Goal: Task Accomplishment & Management: Complete application form

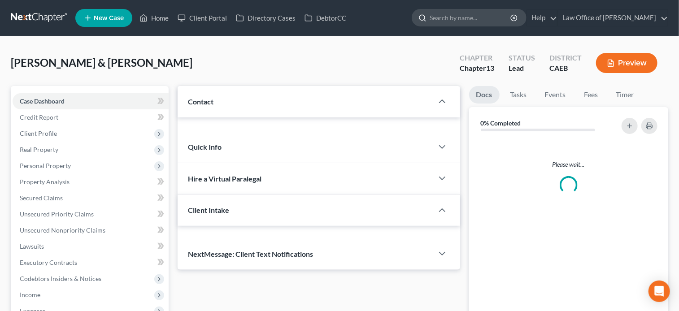
click at [467, 13] on input "search" at bounding box center [471, 17] width 82 height 17
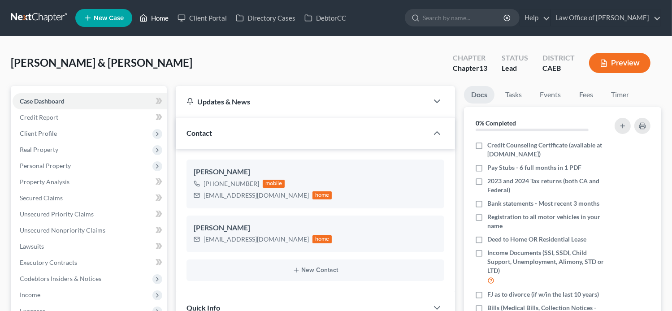
click at [164, 16] on link "Home" at bounding box center [154, 18] width 38 height 16
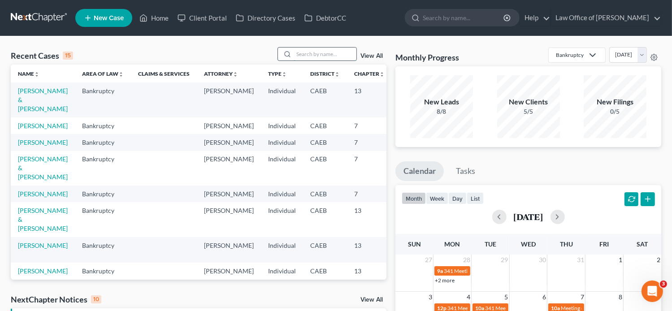
click at [344, 51] on input "search" at bounding box center [325, 54] width 63 height 13
paste input "oberto Hernandez"
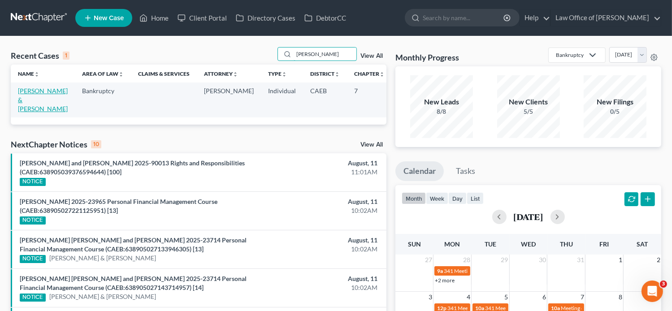
type input "[PERSON_NAME]"
click at [32, 106] on link "[PERSON_NAME] & [PERSON_NAME]" at bounding box center [43, 100] width 50 height 26
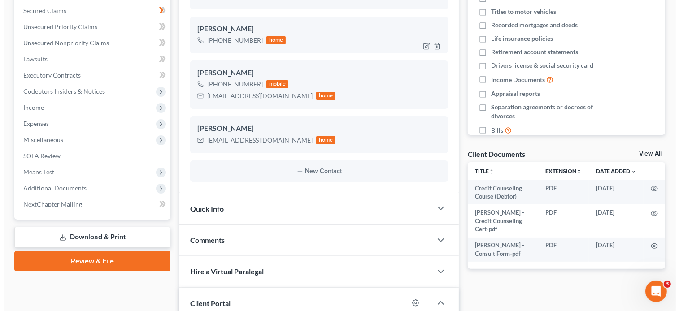
scroll to position [312, 0]
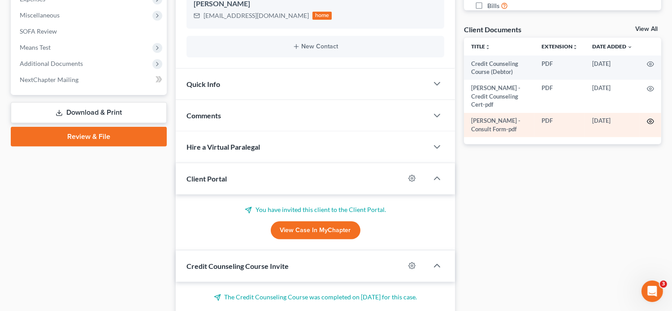
click at [650, 121] on circle "button" at bounding box center [651, 122] width 2 height 2
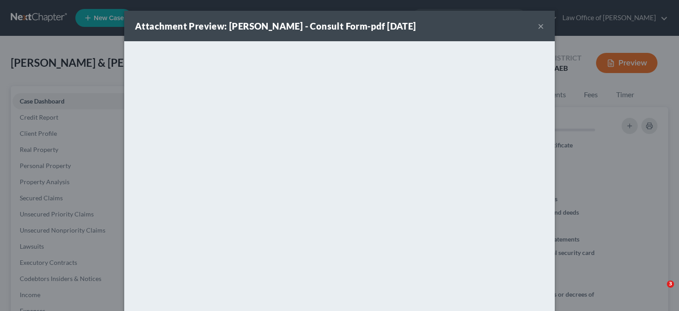
select select "0"
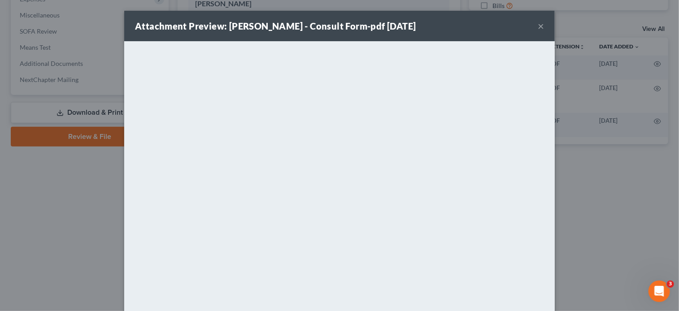
click at [538, 24] on button "×" at bounding box center [541, 26] width 6 height 11
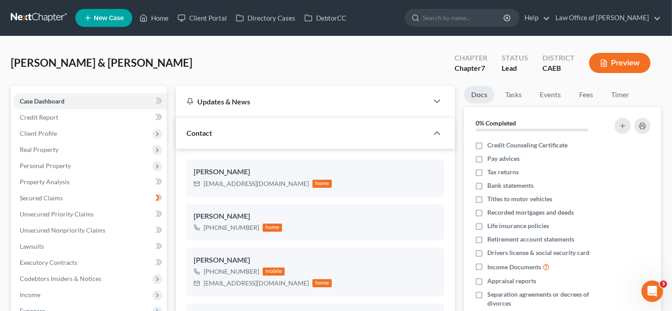
click at [108, 19] on span "New Case" at bounding box center [109, 18] width 30 height 7
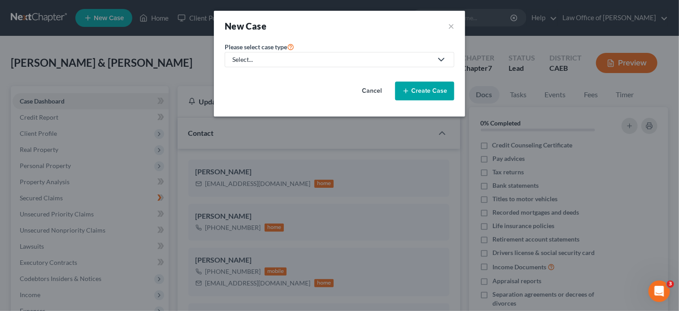
click at [263, 58] on div "Select..." at bounding box center [332, 59] width 200 height 9
click at [252, 80] on div "Bankruptcy" at bounding box center [249, 77] width 32 height 9
select select "8"
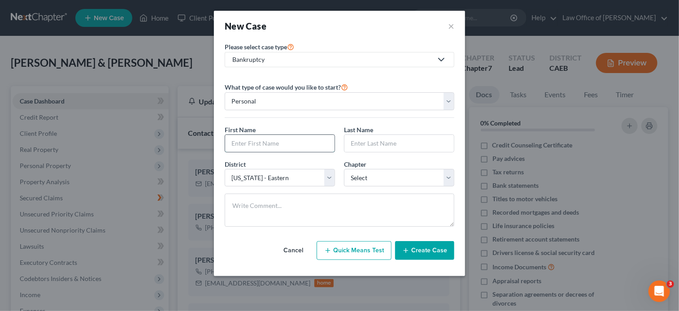
click at [313, 139] on input "text" at bounding box center [279, 143] width 109 height 17
paste input "[PERSON_NAME] and [PERSON_NAME]"
type input "[PERSON_NAME] and [PERSON_NAME]"
click at [374, 140] on input "text" at bounding box center [399, 143] width 109 height 17
paste input "[PERSON_NAME] and [PERSON_NAME]"
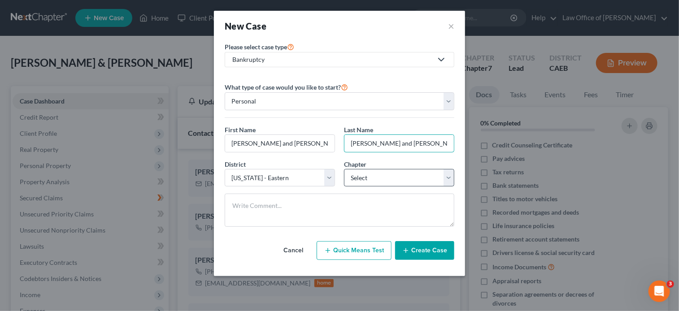
type input "[PERSON_NAME] and [PERSON_NAME]"
click at [363, 179] on select "Select 7 11 12 13" at bounding box center [399, 178] width 110 height 18
select select "0"
click at [344, 169] on select "Select 7 11 12 13" at bounding box center [399, 178] width 110 height 18
drag, startPoint x: 391, startPoint y: 146, endPoint x: 303, endPoint y: 138, distance: 88.3
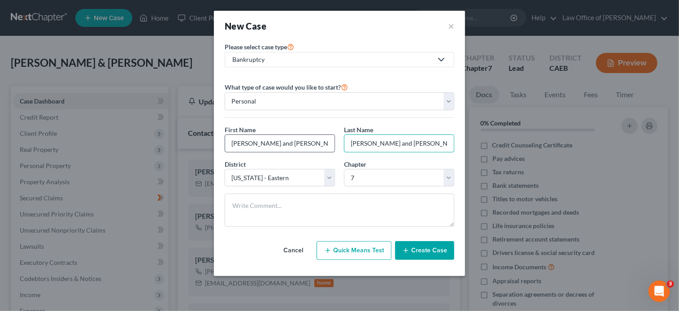
click at [303, 138] on div "First Name * [PERSON_NAME] and [PERSON_NAME] Last Name * [PERSON_NAME] and [PER…" at bounding box center [339, 142] width 239 height 35
type input "[PERSON_NAME]"
drag, startPoint x: 275, startPoint y: 138, endPoint x: 248, endPoint y: 135, distance: 27.5
click at [248, 135] on input "[PERSON_NAME] and [PERSON_NAME]" at bounding box center [279, 143] width 109 height 17
type input "[PERSON_NAME]"
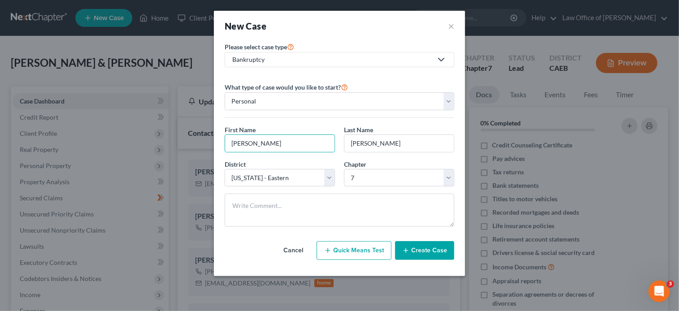
click at [427, 244] on button "Create Case" at bounding box center [424, 250] width 59 height 19
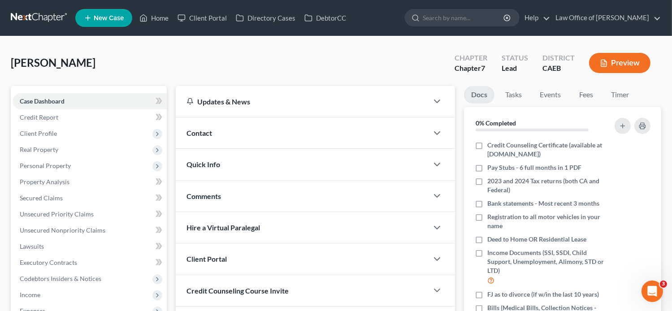
click at [228, 122] on div "Contact" at bounding box center [302, 133] width 253 height 31
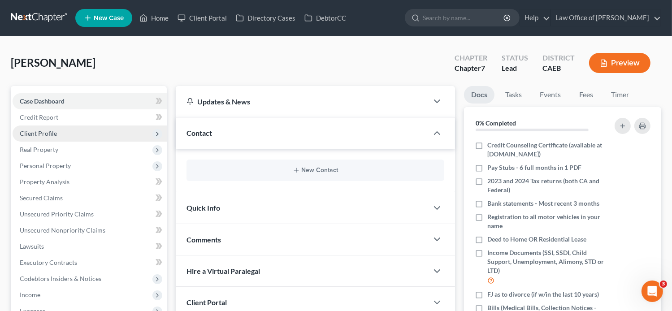
click at [61, 133] on span "Client Profile" at bounding box center [90, 134] width 154 height 16
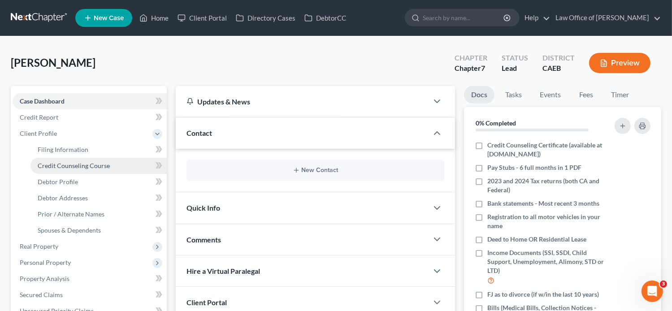
click at [69, 167] on span "Credit Counseling Course" at bounding box center [74, 166] width 72 height 8
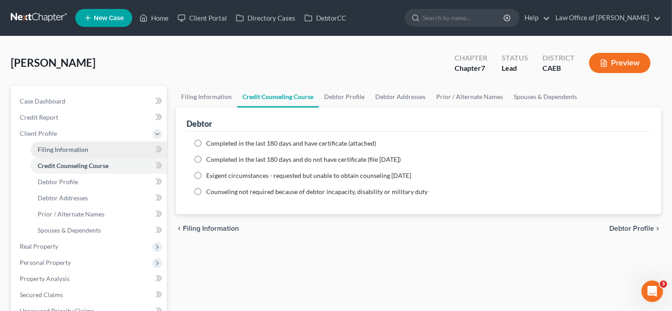
click at [66, 148] on span "Filing Information" at bounding box center [63, 150] width 51 height 8
select select "1"
select select "0"
select select "8"
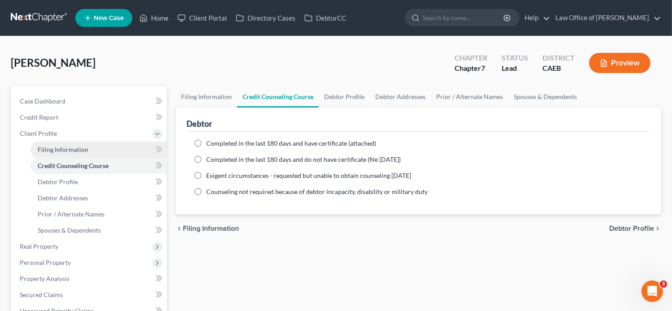
select select "4"
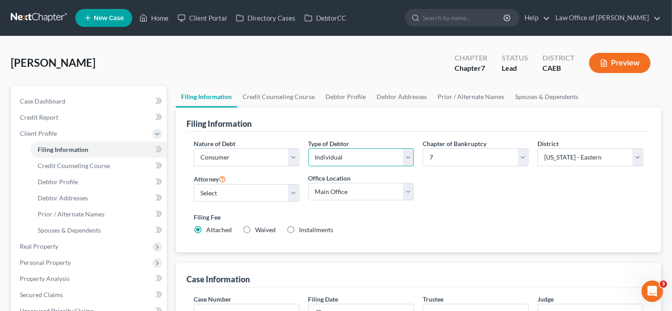
click at [402, 157] on select "Select Individual Joint" at bounding box center [362, 157] width 106 height 18
select select "1"
click at [309, 148] on select "Select Individual Joint" at bounding box center [362, 157] width 106 height 18
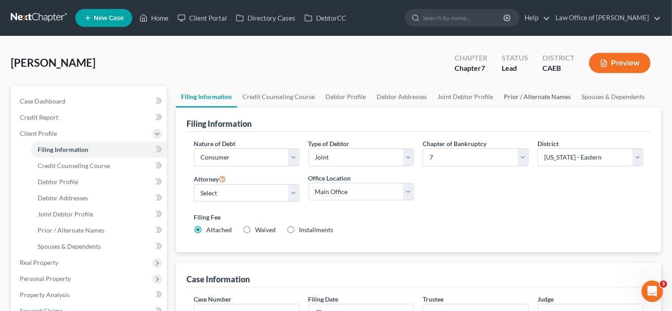
click at [520, 97] on link "Prior / Alternate Names" at bounding box center [538, 97] width 78 height 22
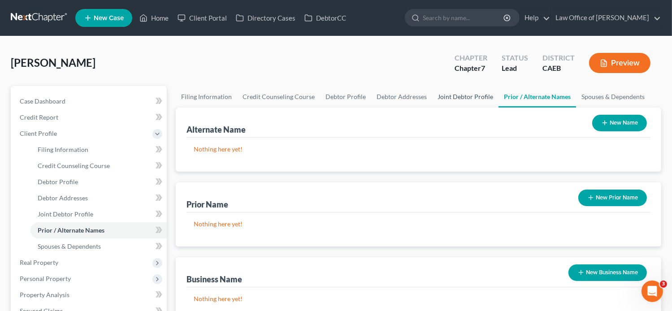
click at [467, 97] on link "Joint Debtor Profile" at bounding box center [465, 97] width 66 height 22
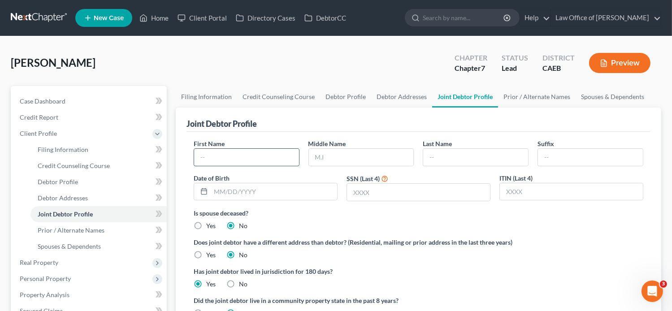
click at [260, 159] on input "text" at bounding box center [246, 157] width 105 height 17
paste input "[PERSON_NAME] and [PERSON_NAME]"
type input "[PERSON_NAME] and [PERSON_NAME]"
click at [476, 153] on input "text" at bounding box center [475, 157] width 105 height 17
paste input "[PERSON_NAME] and [PERSON_NAME]"
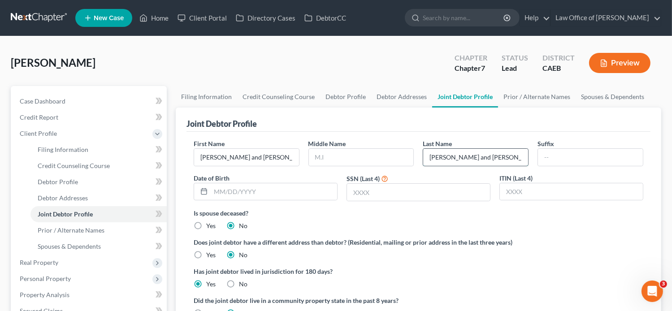
click at [451, 155] on input "[PERSON_NAME] and [PERSON_NAME]" at bounding box center [475, 157] width 105 height 17
drag, startPoint x: 469, startPoint y: 155, endPoint x: 426, endPoint y: 151, distance: 43.2
click at [426, 151] on input "[PERSON_NAME] and [PERSON_NAME]" at bounding box center [475, 157] width 105 height 17
type input "[PERSON_NAME]"
drag, startPoint x: 223, startPoint y: 155, endPoint x: 183, endPoint y: 159, distance: 40.6
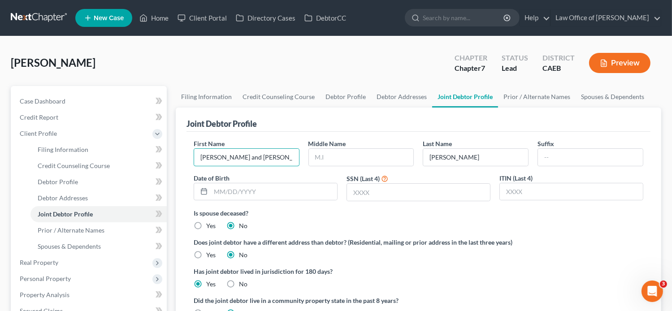
click at [183, 159] on div "Joint Debtor Profile First Name [PERSON_NAME] and [PERSON_NAME] Middle Name Las…" at bounding box center [419, 236] width 486 height 257
click at [253, 159] on input "[PERSON_NAME]" at bounding box center [246, 157] width 105 height 17
type input "[PERSON_NAME]"
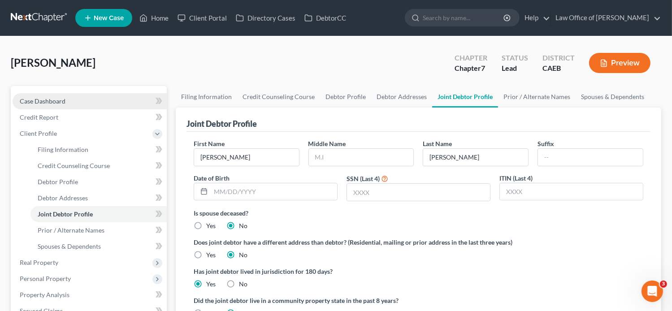
click at [56, 102] on span "Case Dashboard" at bounding box center [43, 101] width 46 height 8
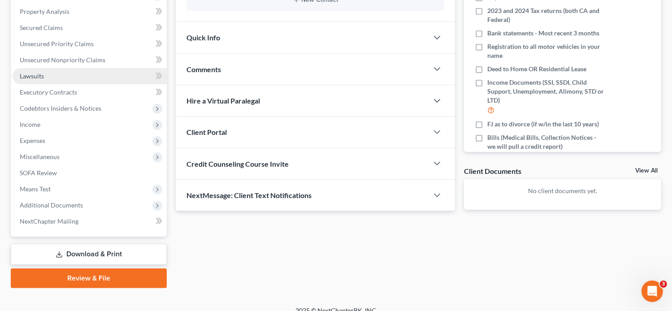
scroll to position [181, 0]
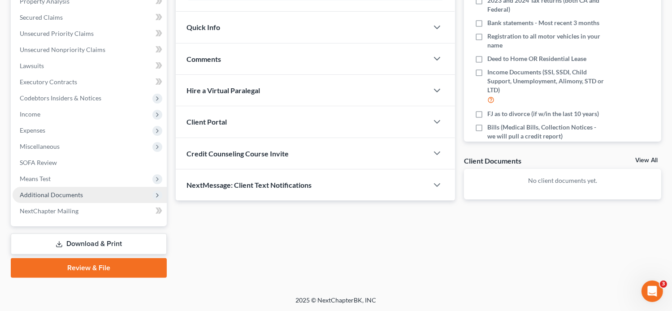
click at [64, 193] on span "Additional Documents" at bounding box center [51, 195] width 63 height 8
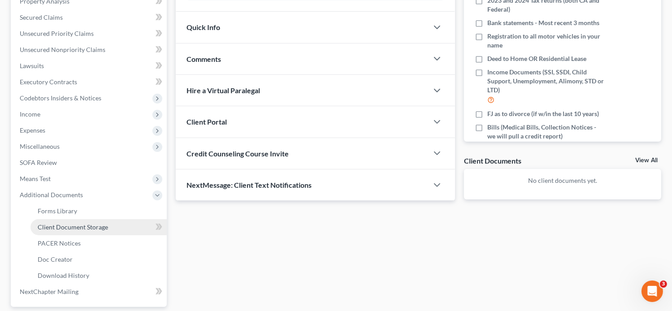
click at [103, 229] on span "Client Document Storage" at bounding box center [73, 227] width 70 height 8
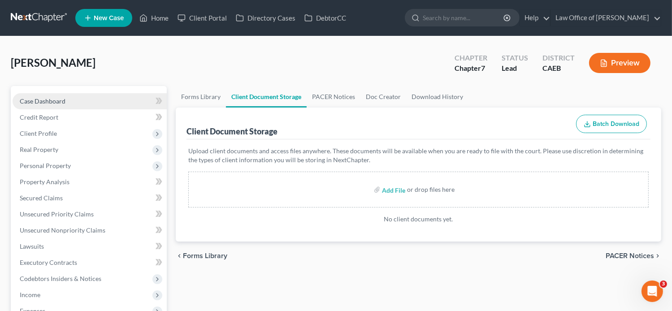
click at [65, 103] on span "Case Dashboard" at bounding box center [43, 101] width 46 height 8
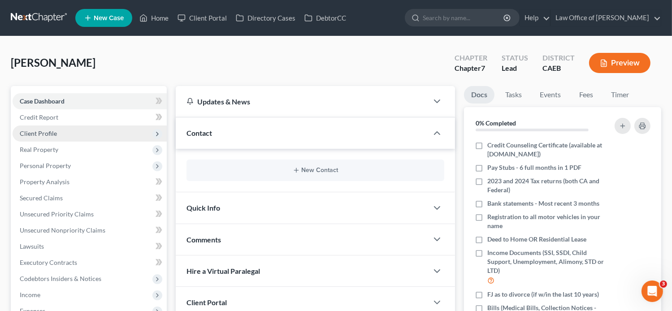
click at [52, 131] on span "Client Profile" at bounding box center [38, 134] width 37 height 8
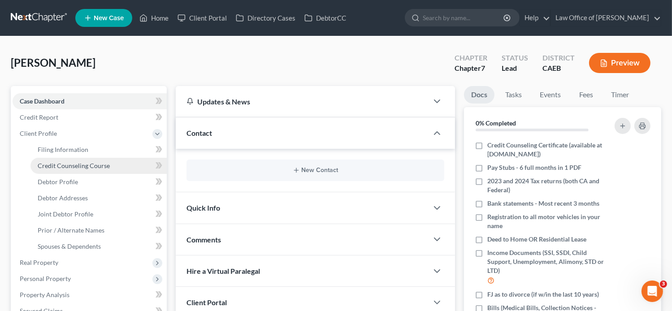
click at [77, 162] on span "Credit Counseling Course" at bounding box center [74, 166] width 72 height 8
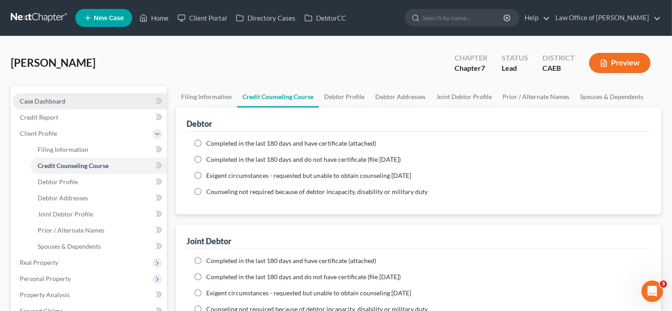
click at [68, 99] on link "Case Dashboard" at bounding box center [90, 101] width 154 height 16
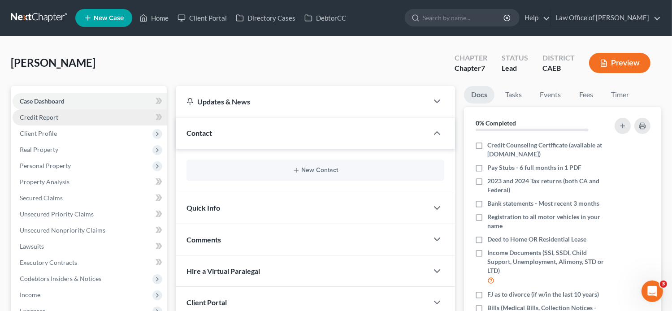
click at [65, 118] on link "Credit Report" at bounding box center [90, 117] width 154 height 16
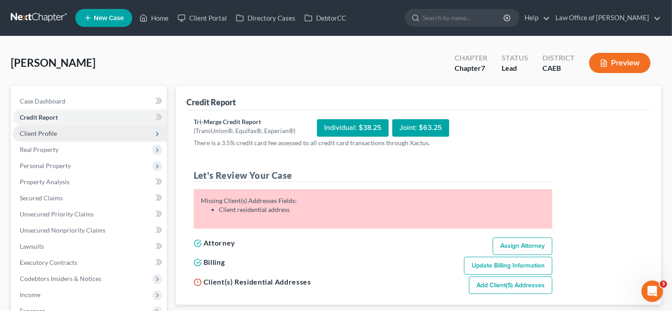
click at [59, 138] on span "Client Profile" at bounding box center [90, 134] width 154 height 16
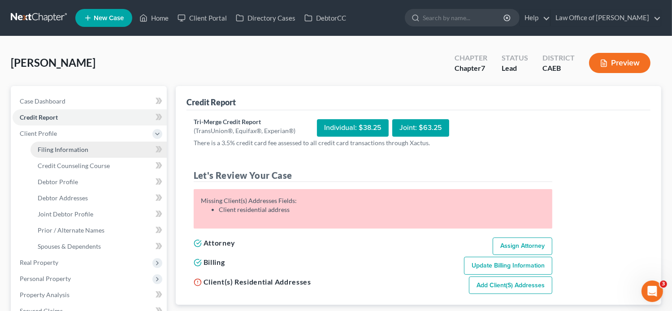
click at [67, 145] on link "Filing Information" at bounding box center [99, 150] width 136 height 16
select select "1"
select select "0"
select select "8"
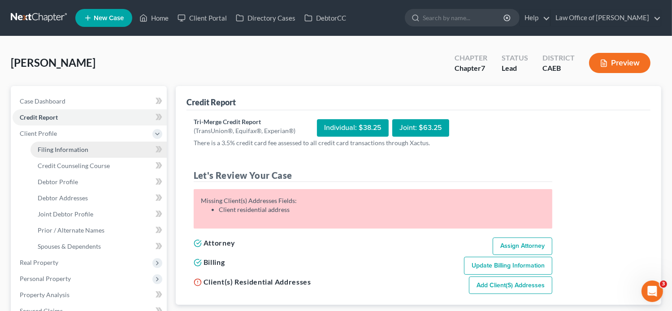
select select "0"
select select "4"
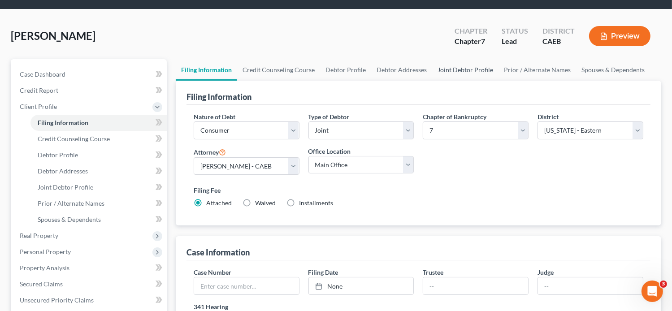
click at [455, 66] on link "Joint Debtor Profile" at bounding box center [465, 70] width 66 height 22
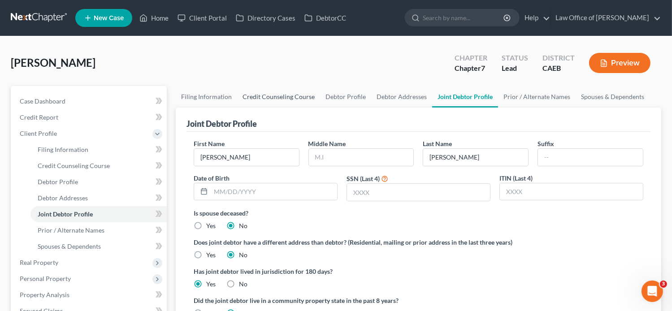
click at [278, 97] on link "Credit Counseling Course" at bounding box center [278, 97] width 83 height 22
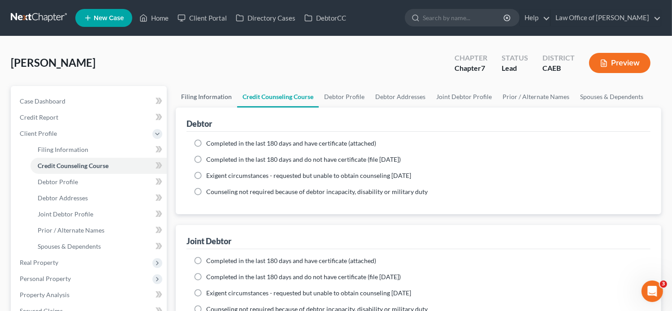
click at [224, 98] on link "Filing Information" at bounding box center [206, 97] width 61 height 22
select select "1"
select select "0"
select select "8"
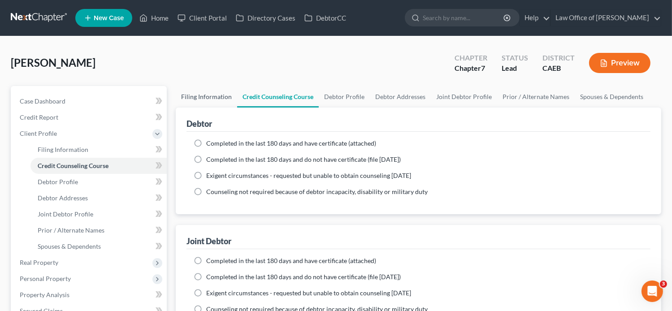
select select "0"
select select "4"
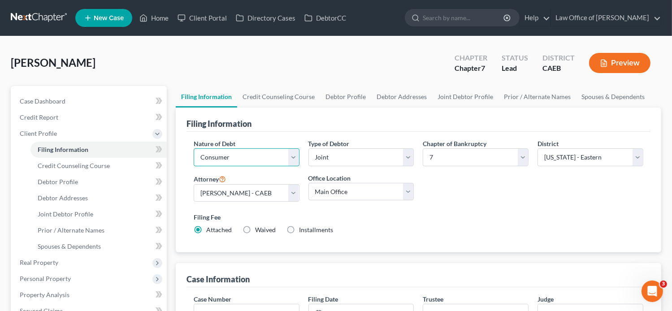
click at [248, 163] on select "Select Business Consumer Other" at bounding box center [247, 157] width 106 height 18
click at [289, 99] on link "Credit Counseling Course" at bounding box center [278, 97] width 83 height 22
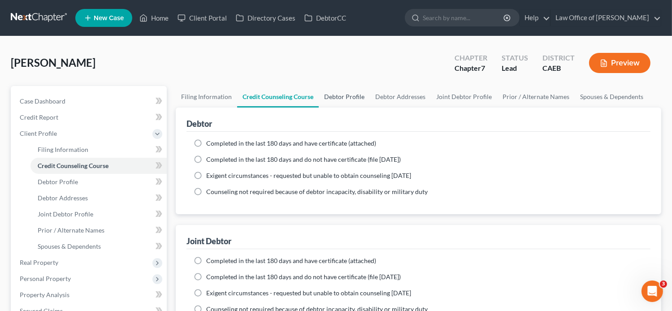
click at [345, 106] on link "Debtor Profile" at bounding box center [344, 97] width 51 height 22
select select "1"
select select "0"
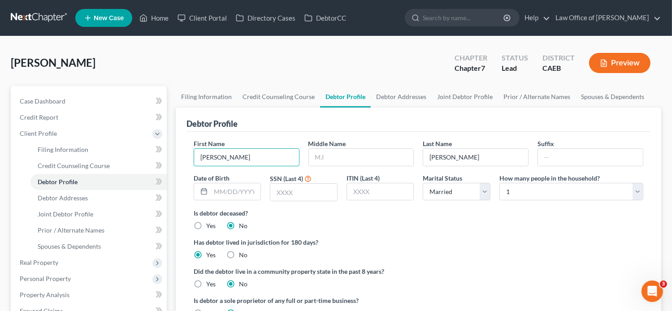
drag, startPoint x: 194, startPoint y: 161, endPoint x: 164, endPoint y: 162, distance: 30.1
paste input "[PERSON_NAME]"
type input "[PERSON_NAME]"
drag, startPoint x: 453, startPoint y: 158, endPoint x: 350, endPoint y: 173, distance: 104.2
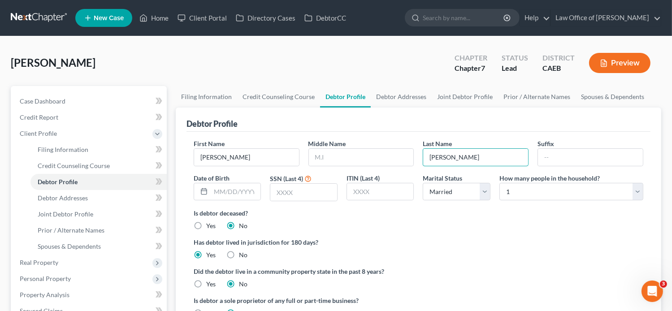
click at [350, 173] on div "First Name [PERSON_NAME] Middle Name Last Name [PERSON_NAME] Date of Birth SSN …" at bounding box center [418, 174] width 459 height 70
paste input "[PERSON_NAME]"
type input "[PERSON_NAME]"
drag, startPoint x: 253, startPoint y: 159, endPoint x: 214, endPoint y: 157, distance: 39.5
click at [214, 157] on input "[PERSON_NAME]" at bounding box center [246, 157] width 105 height 17
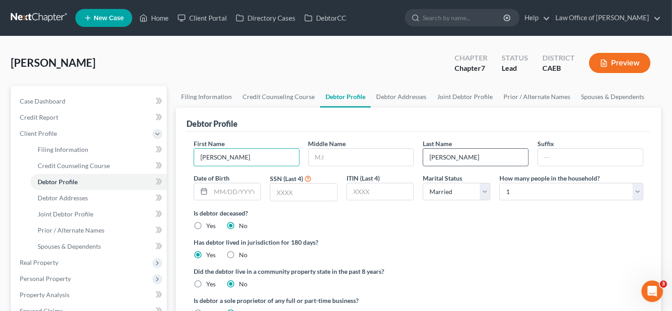
type input "[PERSON_NAME]"
click at [447, 157] on input "[PERSON_NAME]" at bounding box center [475, 157] width 105 height 17
type input "[PERSON_NAME]"
click at [466, 96] on link "Joint Debtor Profile" at bounding box center [465, 97] width 66 height 22
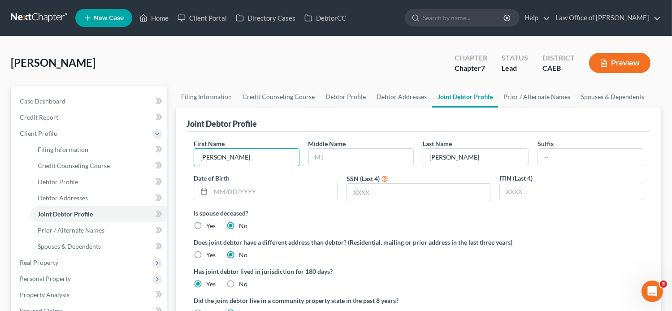
drag, startPoint x: 279, startPoint y: 161, endPoint x: 173, endPoint y: 181, distance: 108.1
paste input "[PERSON_NAME]"
type input "[PERSON_NAME]"
drag, startPoint x: 460, startPoint y: 155, endPoint x: 425, endPoint y: 155, distance: 34.5
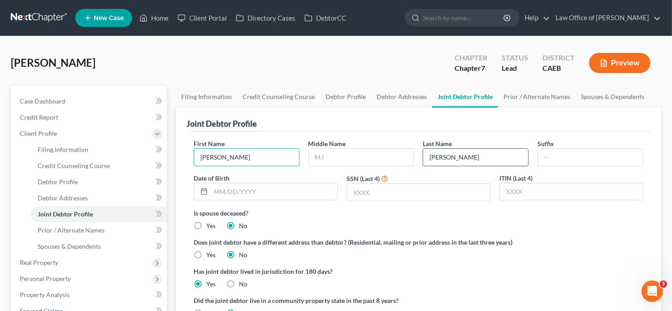
click at [425, 155] on input "[PERSON_NAME]" at bounding box center [475, 157] width 105 height 17
paste input "[PERSON_NAME]"
click at [450, 159] on input "[PERSON_NAME]" at bounding box center [475, 157] width 105 height 17
type input "[PERSON_NAME]"
click at [250, 156] on input "[PERSON_NAME]" at bounding box center [246, 157] width 105 height 17
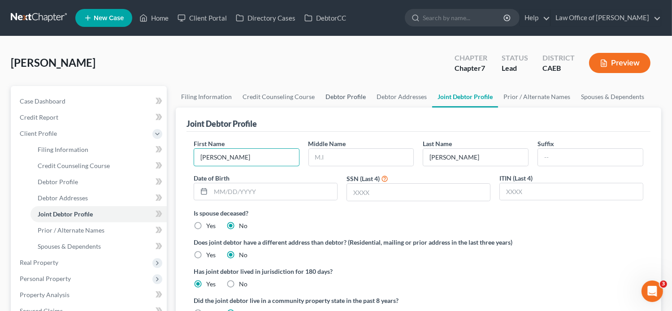
type input "[PERSON_NAME]"
click at [341, 94] on link "Debtor Profile" at bounding box center [345, 97] width 51 height 22
select select "1"
select select "0"
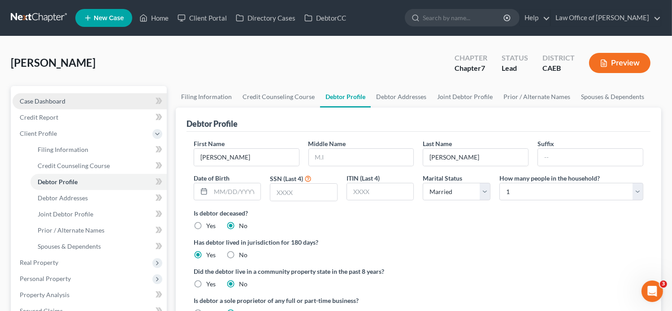
click at [54, 102] on span "Case Dashboard" at bounding box center [43, 101] width 46 height 8
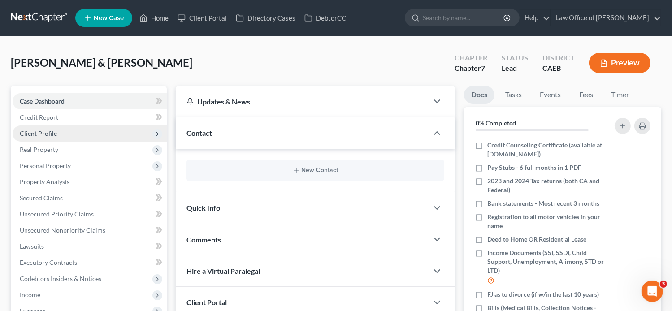
scroll to position [181, 0]
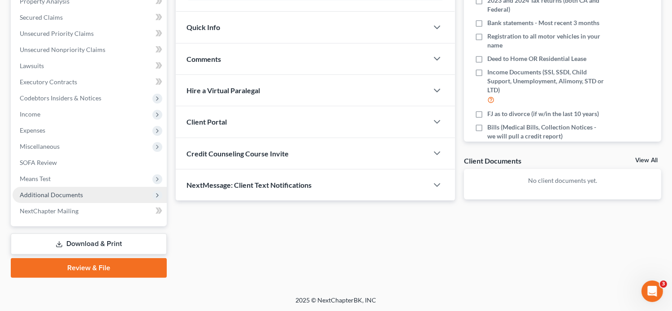
click at [61, 196] on span "Additional Documents" at bounding box center [51, 195] width 63 height 8
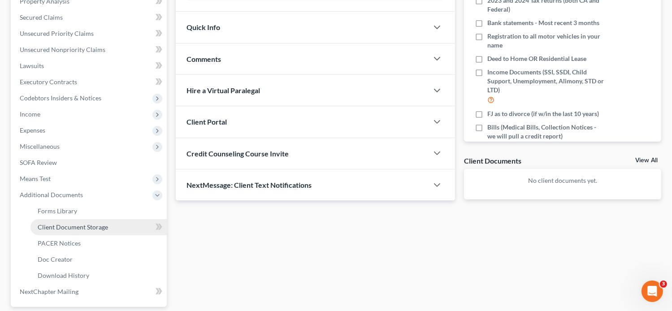
click at [84, 227] on span "Client Document Storage" at bounding box center [73, 227] width 70 height 8
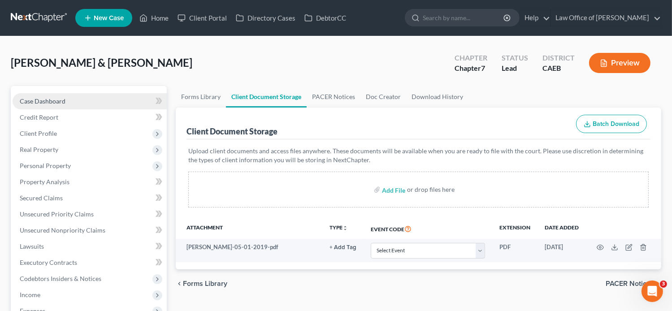
click at [35, 101] on span "Case Dashboard" at bounding box center [43, 101] width 46 height 8
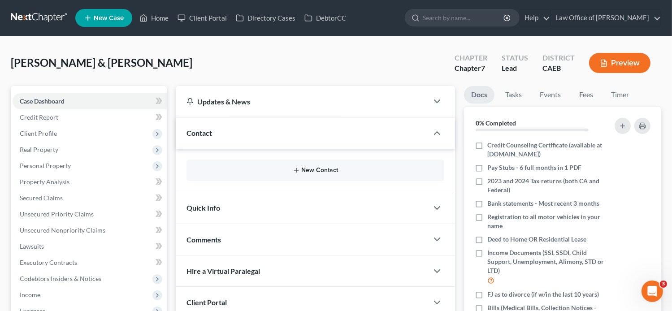
click at [301, 167] on button "New Contact" at bounding box center [316, 170] width 244 height 7
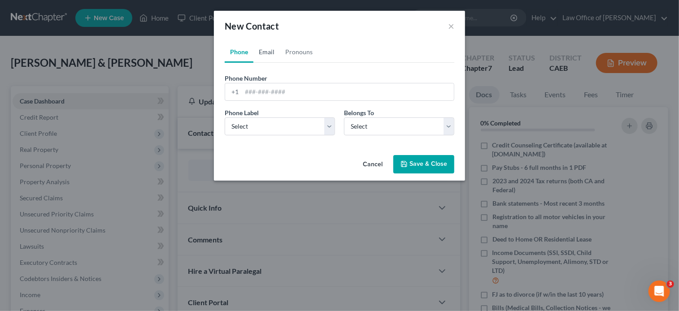
click at [263, 60] on link "Email" at bounding box center [266, 52] width 26 height 22
click at [268, 92] on input "email" at bounding box center [348, 91] width 212 height 17
paste input "Hello, please review and sign the Retainer Agreement. If you have any questions…"
type input "Hello, please review and sign the Retainer Agreement. If you have any questions…"
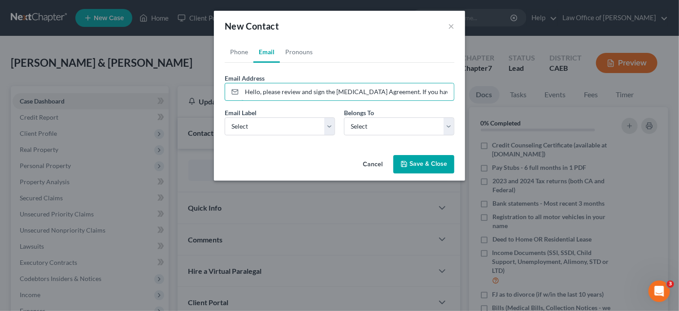
drag, startPoint x: 450, startPoint y: 90, endPoint x: 154, endPoint y: 100, distance: 296.2
click at [154, 100] on div "New Contact × Phone Email Pronouns Phone Number * +1 Ext. Phone Label * Select …" at bounding box center [339, 155] width 679 height 311
paste input "paolavillanueva12@gmail.com"
type input "paolavillanueva12@gmail.com"
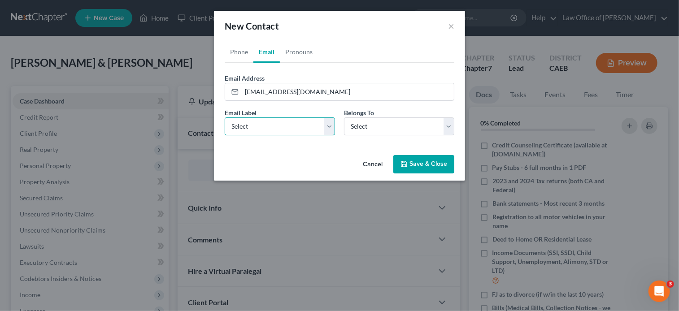
click at [257, 124] on select "Select Home Work Other" at bounding box center [280, 127] width 110 height 18
select select "0"
click at [225, 118] on select "Select Home Work Other" at bounding box center [280, 127] width 110 height 18
click at [392, 110] on div "Belongs To * Select Client Spouse Other" at bounding box center [399, 121] width 119 height 27
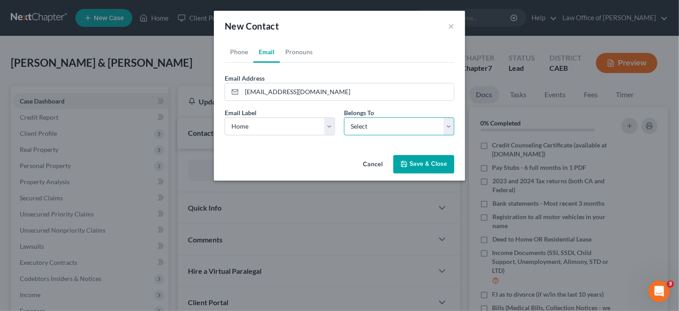
click at [388, 122] on select "Select Client Spouse Other" at bounding box center [399, 127] width 110 height 18
select select "0"
click at [344, 118] on select "Select Client Spouse Other" at bounding box center [399, 127] width 110 height 18
select select "0"
click at [243, 57] on link "Phone" at bounding box center [239, 52] width 29 height 22
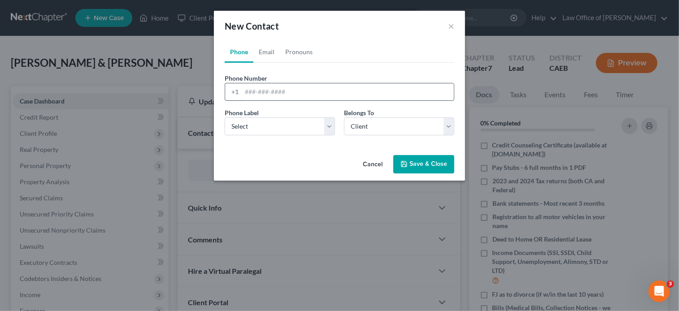
click at [274, 92] on input "tel" at bounding box center [348, 91] width 212 height 17
paste input "(209) 724-3514"
type input "(209) 724-3514"
click at [262, 128] on select "Select Mobile Home Work Other" at bounding box center [280, 127] width 110 height 18
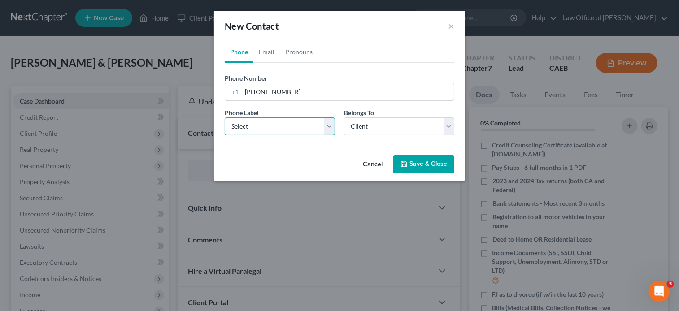
select select "0"
click at [225, 118] on select "Select Mobile Home Work Other" at bounding box center [280, 127] width 110 height 18
click at [426, 160] on button "Save & Close" at bounding box center [423, 164] width 61 height 19
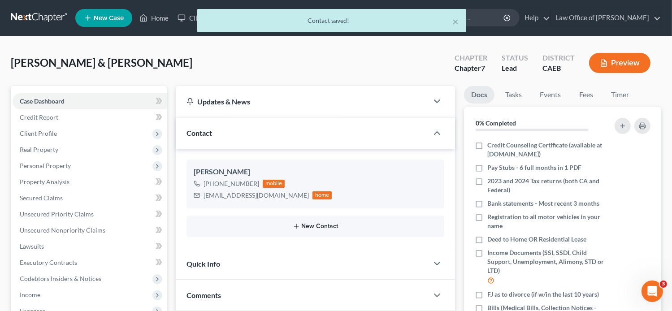
click at [304, 229] on button "New Contact" at bounding box center [316, 226] width 244 height 7
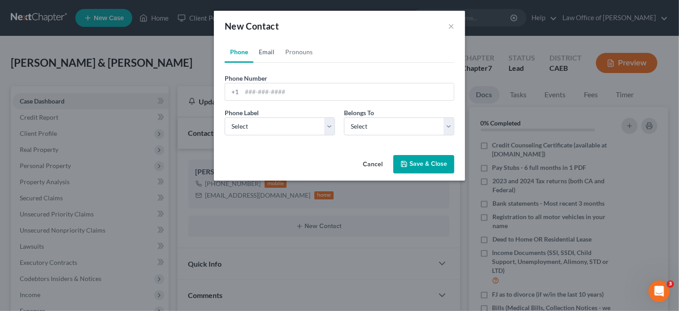
click at [262, 61] on link "Email" at bounding box center [266, 52] width 26 height 22
click at [271, 90] on input "email" at bounding box center [348, 91] width 212 height 17
paste input "joseph.r.macias@gmail.com"
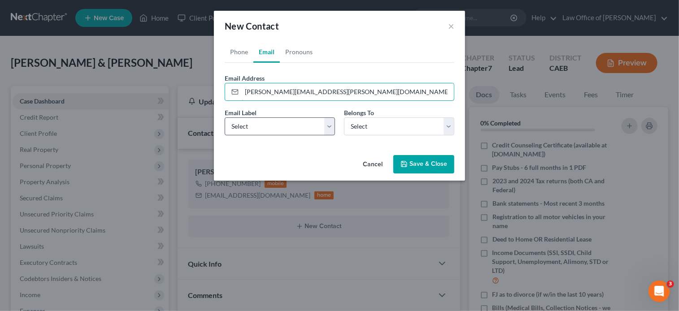
type input "joseph.r.macias@gmail.com"
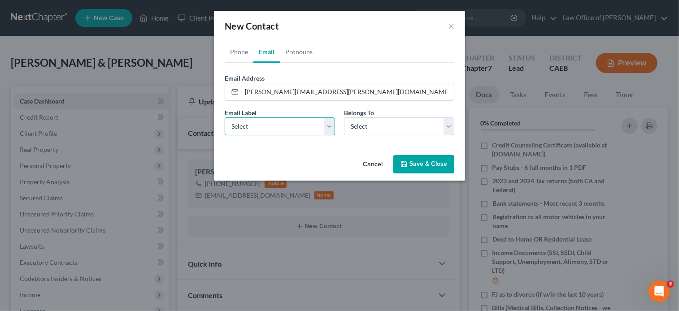
click at [250, 121] on select "Select Home Work Other" at bounding box center [280, 127] width 110 height 18
select select "0"
click at [225, 118] on select "Select Home Work Other" at bounding box center [280, 127] width 110 height 18
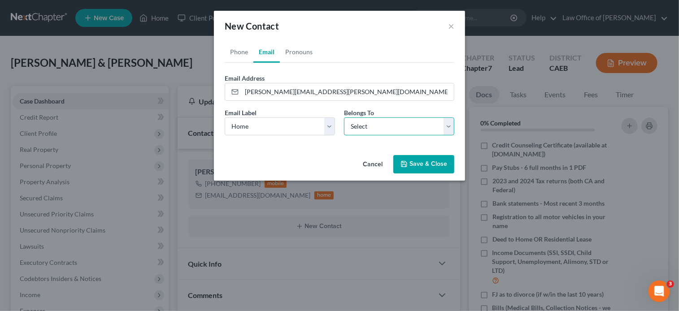
click at [352, 132] on select "Select Client Spouse Other" at bounding box center [399, 127] width 110 height 18
select select "1"
click at [344, 118] on select "Select Client Spouse Other" at bounding box center [399, 127] width 110 height 18
click at [418, 161] on button "Save & Close" at bounding box center [423, 164] width 61 height 19
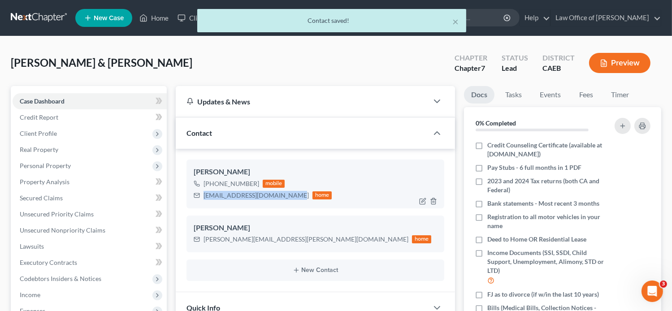
drag, startPoint x: 285, startPoint y: 193, endPoint x: 200, endPoint y: 193, distance: 85.2
click at [200, 193] on div "paolavillanueva12@gmail.com home" at bounding box center [263, 196] width 139 height 12
copy div "paolavillanueva12@gmail.com"
click at [581, 94] on link "Fees" at bounding box center [586, 94] width 29 height 17
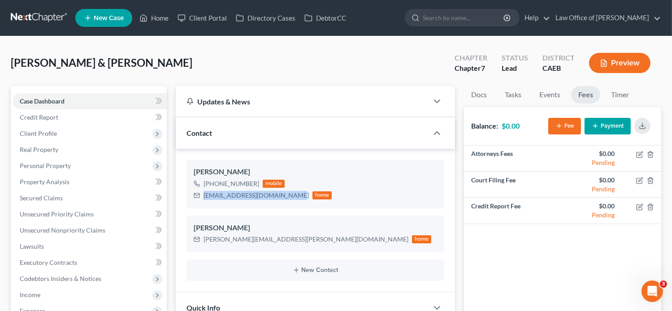
click at [576, 127] on button "Fee" at bounding box center [565, 126] width 33 height 17
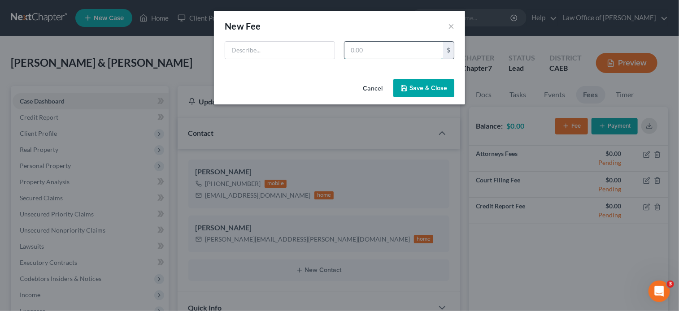
click at [409, 46] on input "text" at bounding box center [394, 50] width 99 height 17
type input "2,998"
click at [308, 45] on input "text" at bounding box center [279, 50] width 109 height 17
type input "Retainer Agreement"
click at [420, 90] on button "Save & Close" at bounding box center [423, 88] width 61 height 19
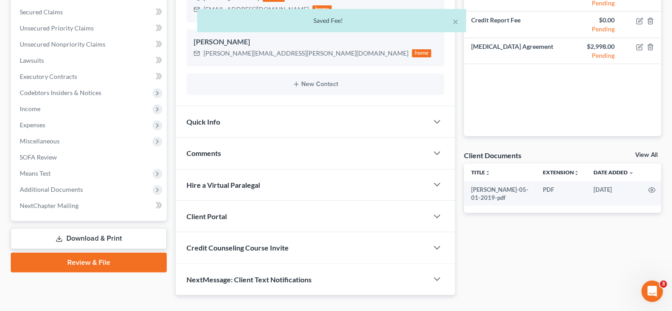
scroll to position [203, 0]
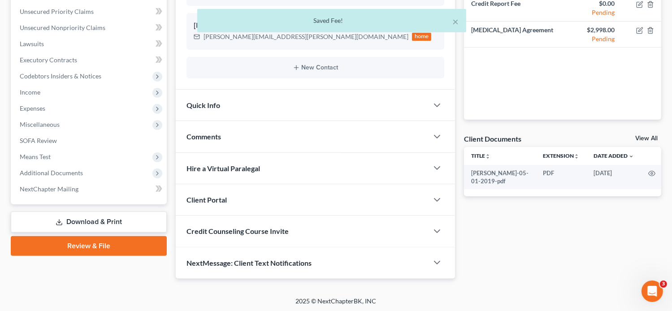
click at [231, 198] on div "Client Portal" at bounding box center [302, 199] width 253 height 31
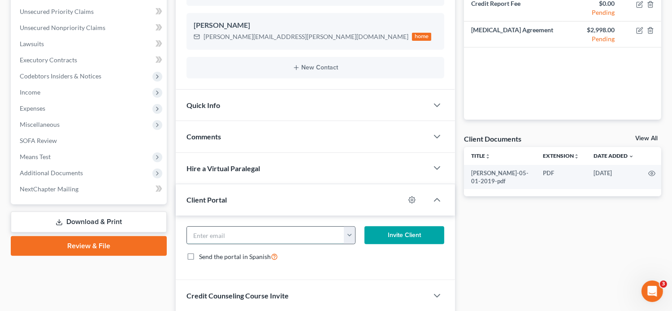
click at [234, 237] on input "email" at bounding box center [266, 235] width 158 height 17
paste input "paolavillanueva12@gmail.com"
type input "paolavillanueva12@gmail.com"
click at [391, 237] on button "Invite Client" at bounding box center [405, 236] width 80 height 18
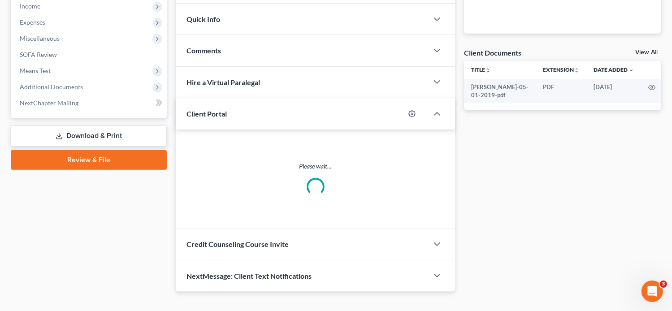
scroll to position [302, 0]
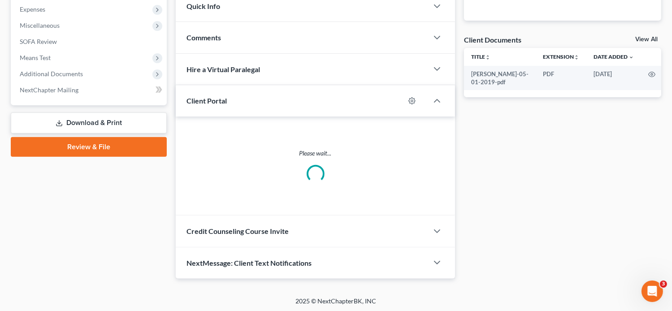
click at [301, 236] on div "Credit Counseling Course Invite" at bounding box center [302, 231] width 253 height 31
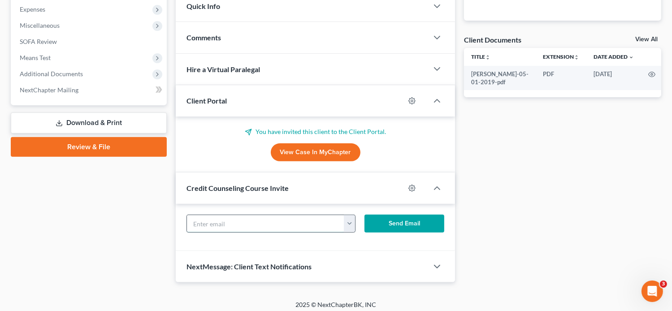
click at [246, 223] on input "text" at bounding box center [266, 223] width 158 height 17
paste input "paolavillanueva12@gmail.com"
type input "paolavillanueva12@gmail.com"
click at [402, 222] on button "Send Email" at bounding box center [405, 224] width 80 height 18
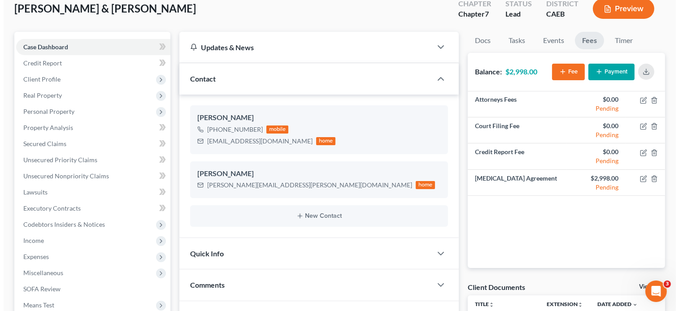
scroll to position [0, 0]
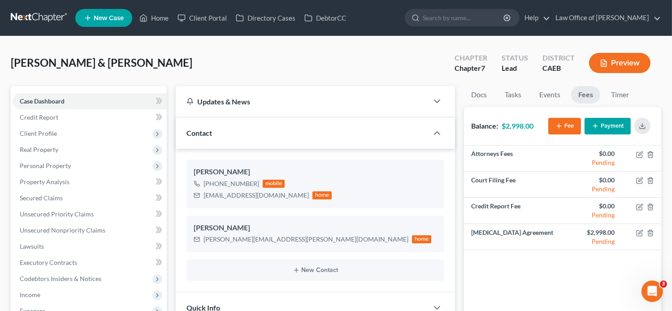
click at [103, 15] on span "New Case" at bounding box center [109, 18] width 30 height 7
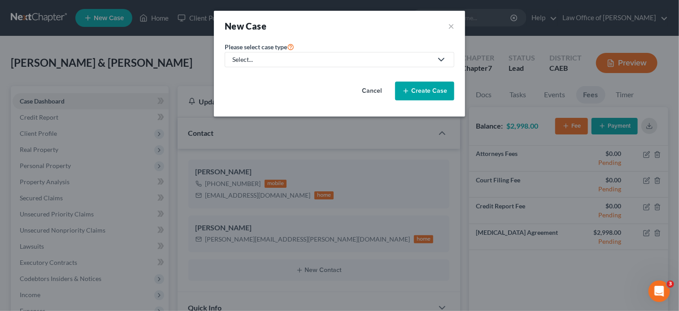
click at [327, 61] on div "Select..." at bounding box center [332, 59] width 200 height 9
click at [260, 78] on div "Bankruptcy" at bounding box center [249, 77] width 32 height 9
select select "8"
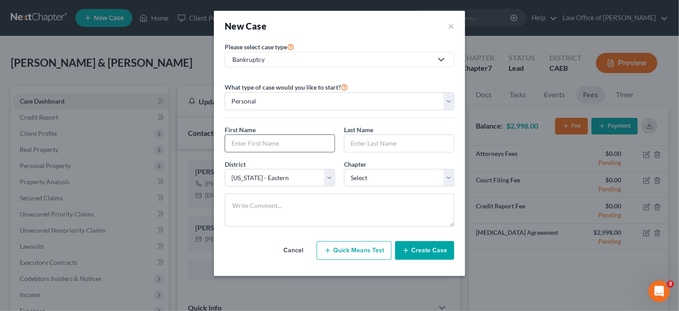
click at [284, 141] on input "text" at bounding box center [279, 143] width 109 height 17
paste input "Emilio Gallegos Perez and Silvia Hernandez"
type input "Emilio Gallegos Perez and Silvia Hernandez"
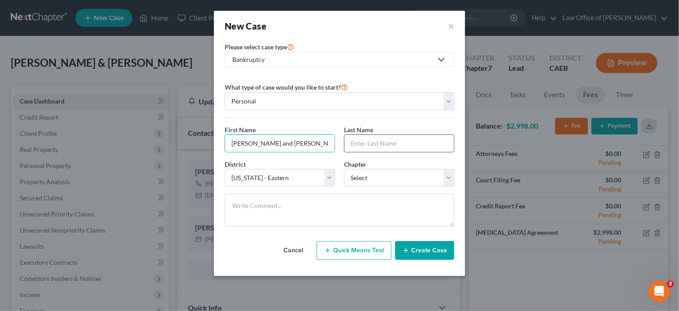
click at [377, 149] on input "text" at bounding box center [399, 143] width 109 height 17
paste input "Emilio Gallegos Perez and Silvia Hernandez"
type input "Emilio Gallegos Perez and Silvia Hernandez"
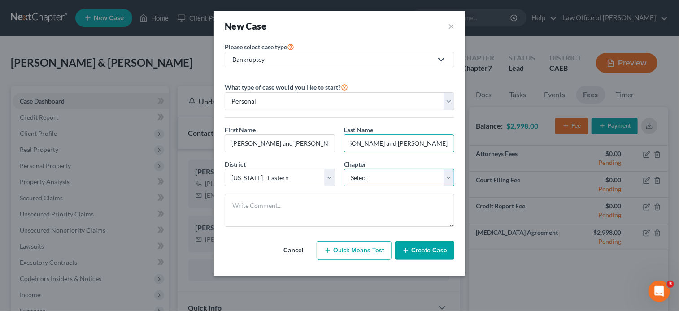
click at [375, 182] on select "Select 7 11 12 13" at bounding box center [399, 178] width 110 height 18
select select "0"
click at [344, 169] on select "Select 7 11 12 13" at bounding box center [399, 178] width 110 height 18
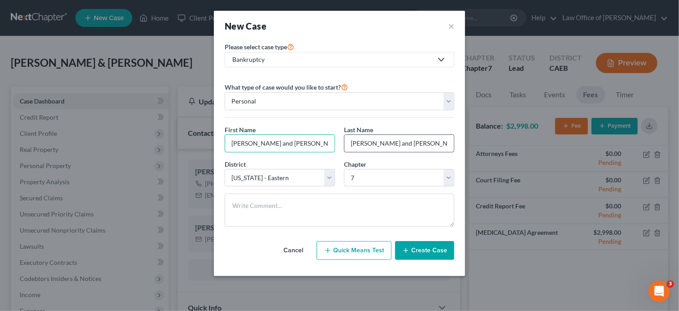
scroll to position [0, 22]
drag, startPoint x: 294, startPoint y: 142, endPoint x: 413, endPoint y: 148, distance: 118.6
click at [413, 148] on div "First Name * Emilio Gallegos Perez and Silvia Hernandez Last Name * Emilio Gall…" at bounding box center [339, 142] width 239 height 35
type input "Emilio Gallegos Perez"
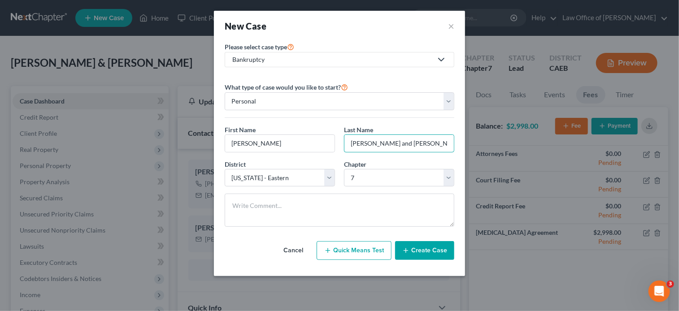
scroll to position [0, 22]
drag, startPoint x: 411, startPoint y: 143, endPoint x: 510, endPoint y: 160, distance: 100.6
click at [510, 160] on div "New Case × Please select case type * Bankruptcy Bankruptcy Other What type of c…" at bounding box center [339, 155] width 679 height 311
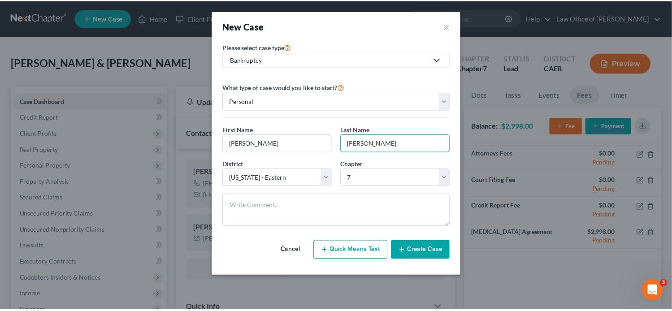
scroll to position [0, 0]
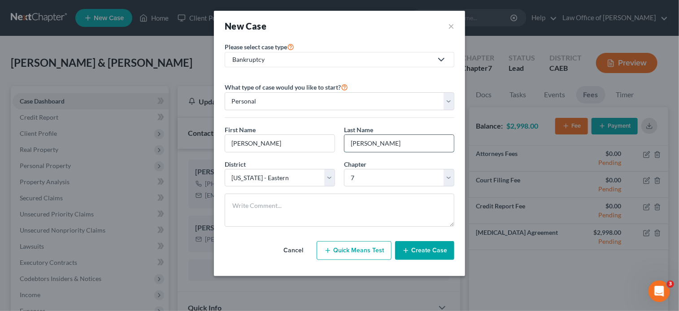
drag, startPoint x: 396, startPoint y: 144, endPoint x: 349, endPoint y: 147, distance: 47.2
click at [349, 147] on input "Emilio Gallegos Perez" at bounding box center [399, 143] width 109 height 17
type input "Perez"
drag, startPoint x: 301, startPoint y: 144, endPoint x: 275, endPoint y: 143, distance: 25.6
click at [275, 143] on input "Emilio Gallegos Perez" at bounding box center [279, 143] width 109 height 17
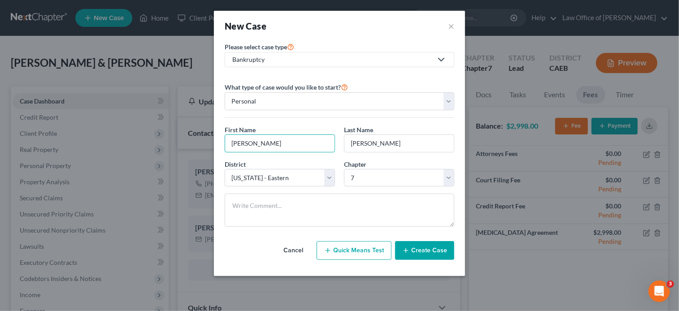
type input "Emilio Gallegos"
click at [423, 250] on button "Create Case" at bounding box center [424, 250] width 59 height 19
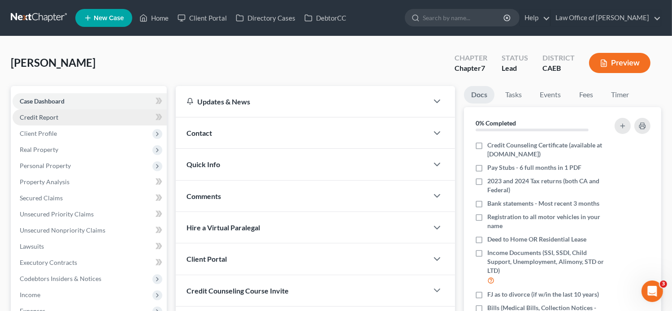
click at [48, 117] on span "Credit Report" at bounding box center [39, 117] width 39 height 8
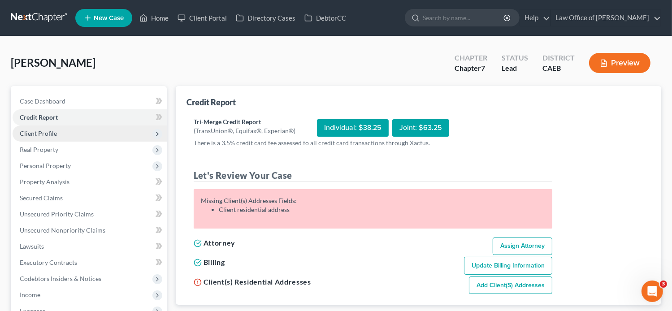
click at [57, 131] on span "Client Profile" at bounding box center [90, 134] width 154 height 16
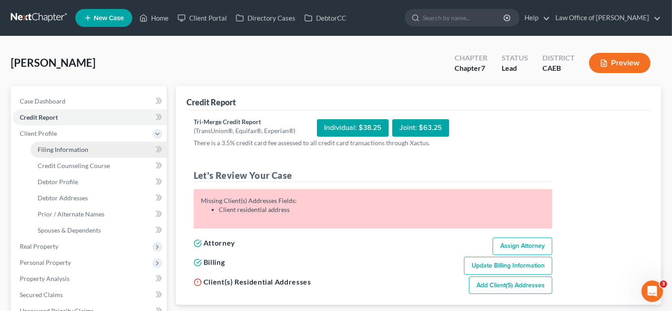
click at [73, 148] on span "Filing Information" at bounding box center [63, 150] width 51 height 8
select select "1"
select select "0"
select select "8"
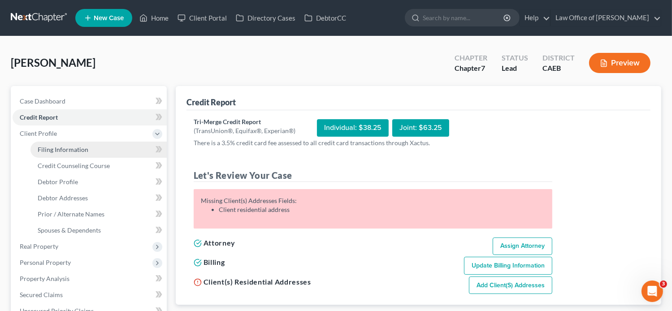
select select "4"
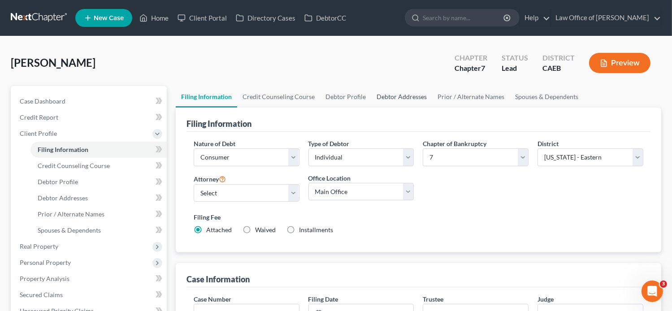
click at [398, 100] on link "Debtor Addresses" at bounding box center [401, 97] width 61 height 22
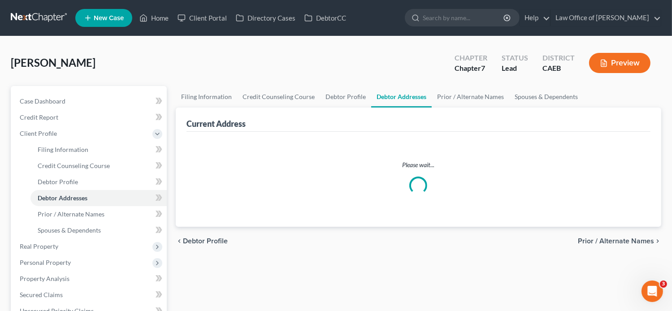
select select "0"
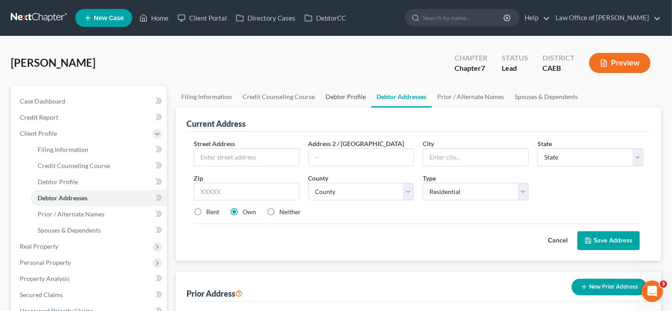
click at [345, 96] on link "Debtor Profile" at bounding box center [345, 97] width 51 height 22
select select "0"
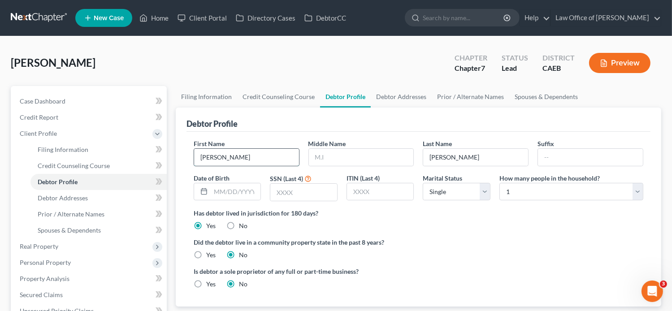
drag, startPoint x: 250, startPoint y: 156, endPoint x: 218, endPoint y: 160, distance: 32.1
click at [218, 160] on input "Emilio Gallegos" at bounding box center [246, 157] width 105 height 17
type input "Emilio"
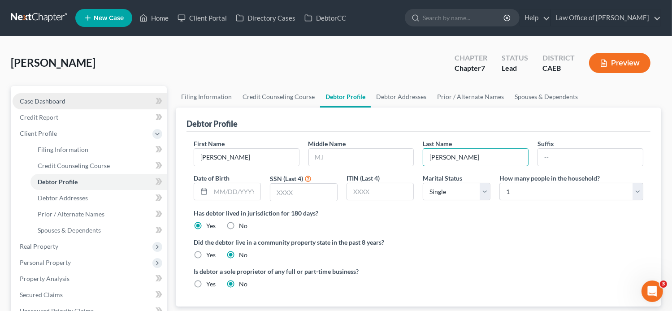
type input "Gallegos Perez"
click at [79, 95] on link "Case Dashboard" at bounding box center [90, 101] width 154 height 16
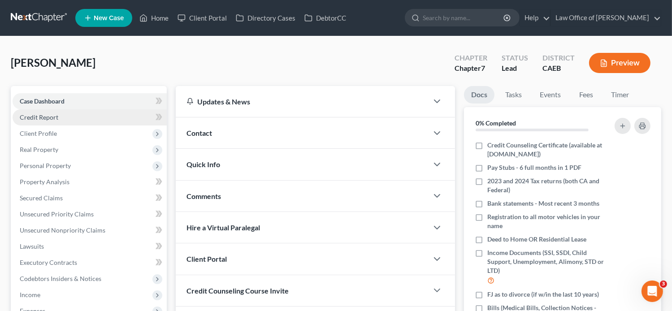
click at [42, 123] on link "Credit Report" at bounding box center [90, 117] width 154 height 16
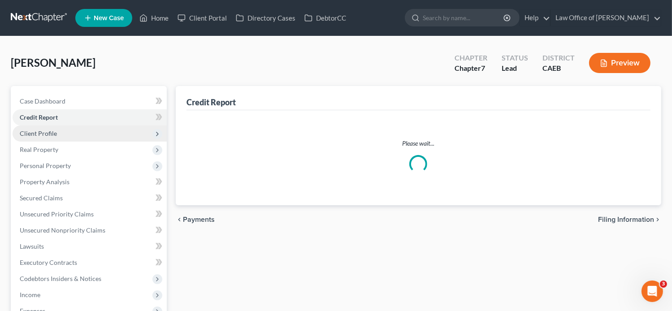
click at [43, 131] on span "Client Profile" at bounding box center [38, 134] width 37 height 8
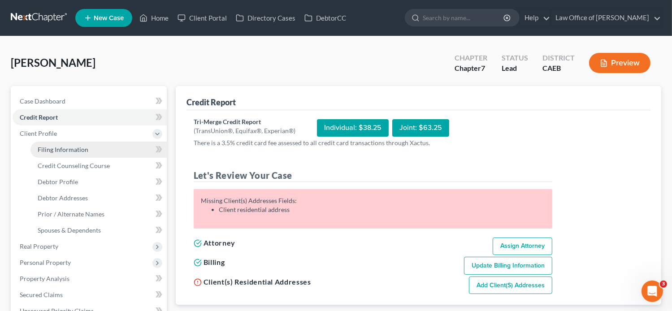
click at [65, 154] on link "Filing Information" at bounding box center [99, 150] width 136 height 16
select select "1"
select select "0"
select select "8"
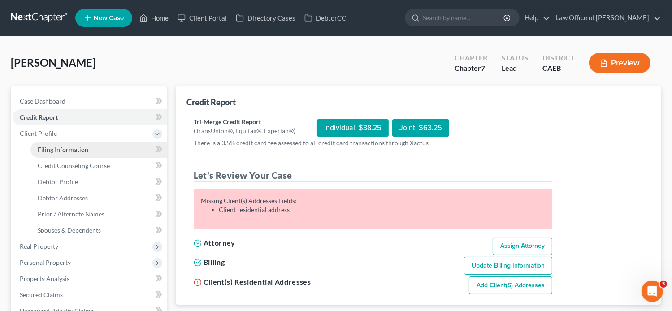
select select "0"
select select "4"
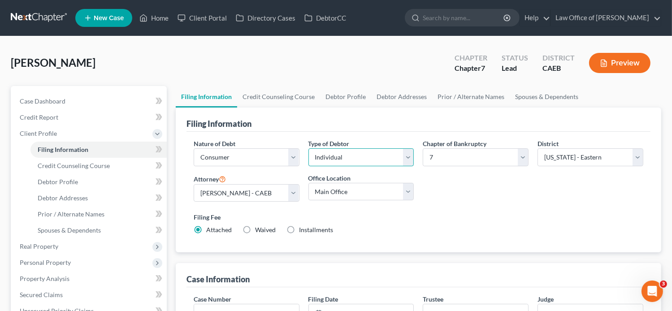
click at [402, 162] on select "Select Individual Joint" at bounding box center [362, 157] width 106 height 18
select select "1"
click at [309, 148] on select "Select Individual Joint" at bounding box center [362, 157] width 106 height 18
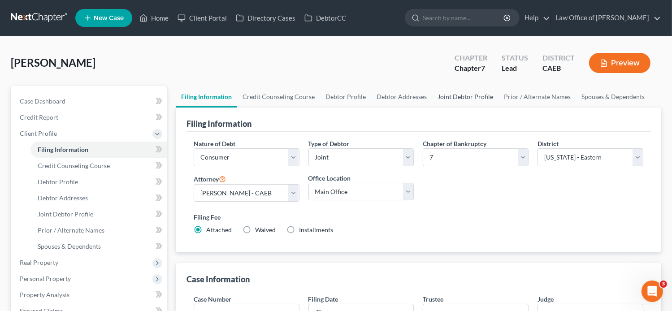
click at [471, 106] on link "Joint Debtor Profile" at bounding box center [465, 97] width 66 height 22
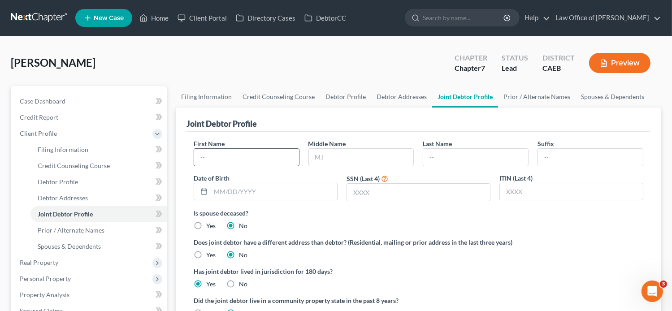
click at [294, 165] on input "text" at bounding box center [246, 157] width 105 height 17
paste input "Emilio Gallegos Perez and Silvia Hernandez"
drag, startPoint x: 248, startPoint y: 155, endPoint x: 198, endPoint y: 160, distance: 50.0
click at [198, 160] on input "Emilio Gallegos Perez and Silvia Hernandez" at bounding box center [246, 157] width 105 height 17
click at [259, 149] on input "Silvia Hernande" at bounding box center [246, 157] width 105 height 17
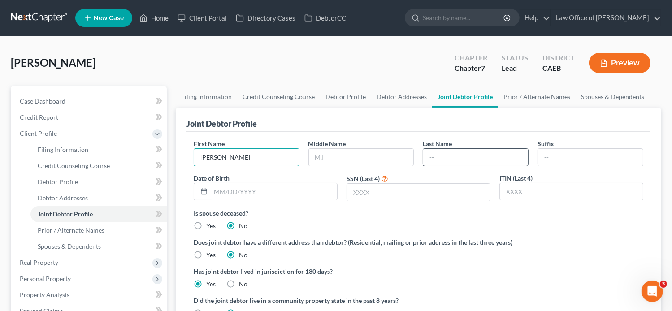
type input "Silvia"
click at [451, 153] on input "text" at bounding box center [475, 157] width 105 height 17
paste input "Emilio Gallegos Perez and Silvia Hernandez"
drag, startPoint x: 493, startPoint y: 151, endPoint x: 384, endPoint y: 157, distance: 110.0
click at [384, 157] on div "First Name Silvia Middle Name Last Name Emilio Gallegos Perez and Silvia Hernan…" at bounding box center [418, 174] width 459 height 70
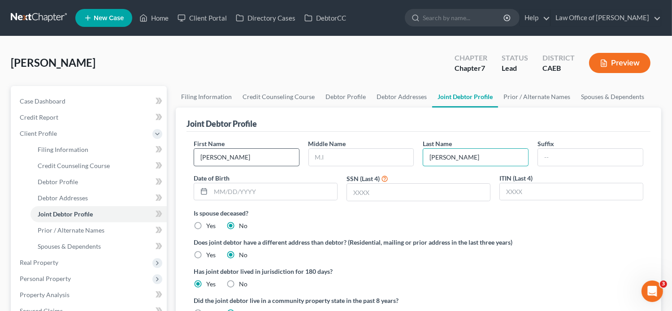
type input "Hernandez"
click at [229, 158] on input "Silvia" at bounding box center [246, 157] width 105 height 17
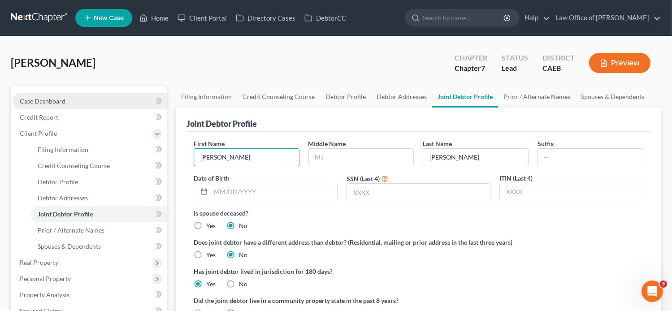
type input "Silvia"
click at [40, 103] on span "Case Dashboard" at bounding box center [43, 101] width 46 height 8
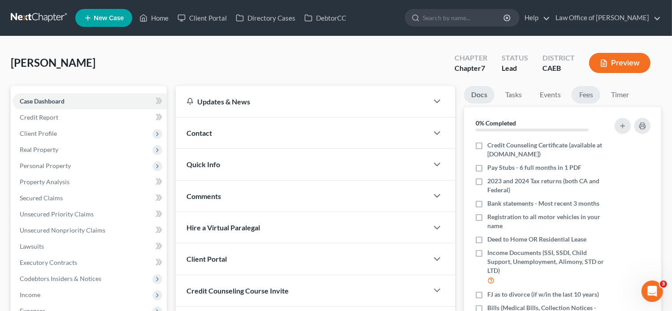
click at [584, 96] on link "Fees" at bounding box center [586, 94] width 29 height 17
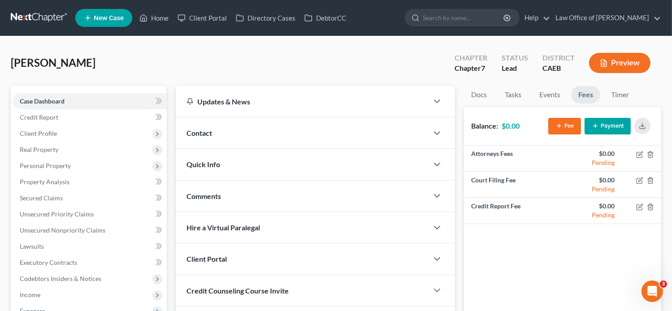
click at [564, 122] on button "Fee" at bounding box center [565, 126] width 33 height 17
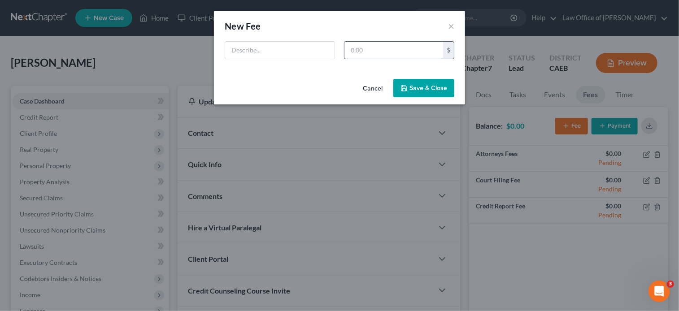
click at [398, 49] on input "text" at bounding box center [394, 50] width 99 height 17
type input "2,498"
click at [292, 46] on input "text" at bounding box center [279, 50] width 109 height 17
type input "Reatiner Agreement"
click at [435, 90] on button "Save & Close" at bounding box center [423, 88] width 61 height 19
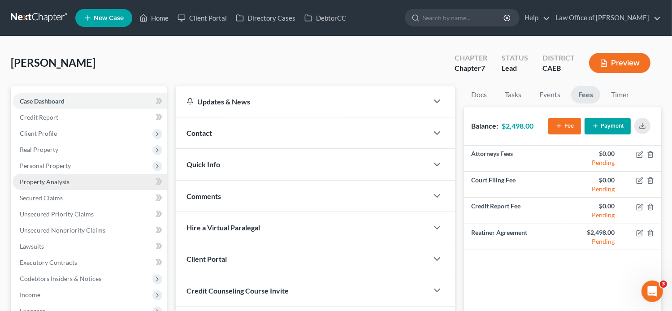
scroll to position [181, 0]
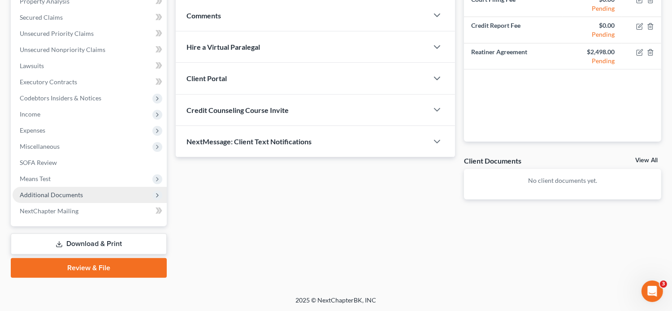
click at [65, 197] on span "Additional Documents" at bounding box center [51, 195] width 63 height 8
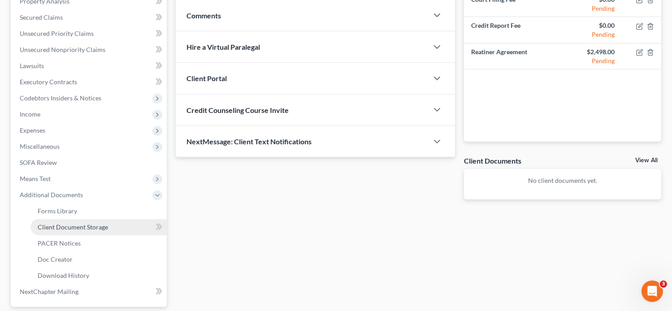
click at [95, 230] on span "Client Document Storage" at bounding box center [73, 227] width 70 height 8
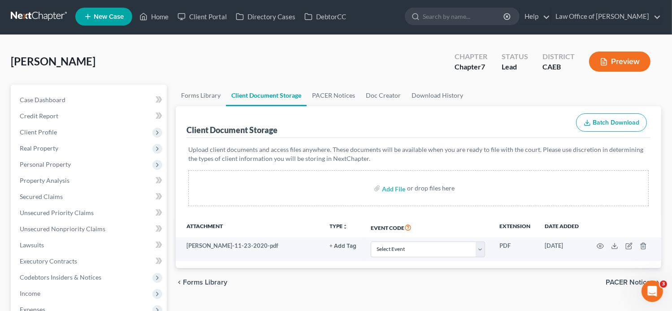
scroll to position [16, 0]
